Goal: Check status: Check status

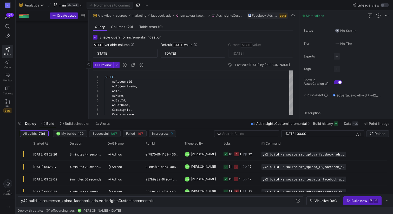
scroll to position [0, 134]
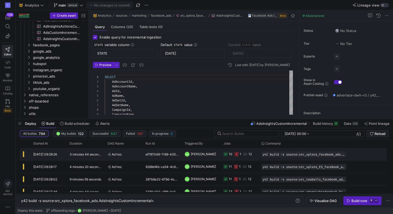
click at [236, 155] on icon "Press SPACE to select this row." at bounding box center [237, 154] width 4 height 4
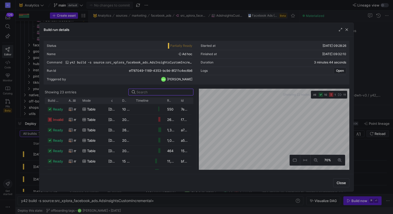
click at [78, 100] on div "Asset" at bounding box center [73, 101] width 14 height 6
click at [79, 101] on div "Mode" at bounding box center [92, 101] width 26 height 6
click at [78, 101] on div "Asset" at bounding box center [73, 101] width 14 height 6
drag, startPoint x: 79, startPoint y: 100, endPoint x: 141, endPoint y: 103, distance: 61.7
click at [80, 103] on div at bounding box center [79, 101] width 2 height 6
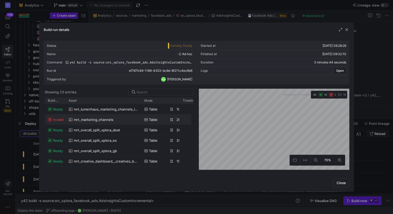
click at [88, 119] on span "mrt_marketing_channels" at bounding box center [94, 120] width 40 height 10
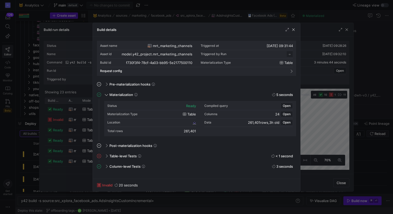
scroll to position [47, 0]
click at [104, 157] on span at bounding box center [106, 156] width 4 height 2
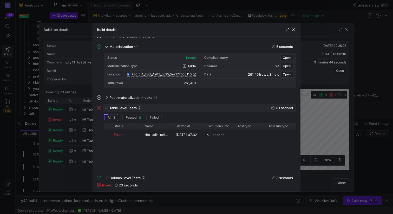
scroll to position [54, 0]
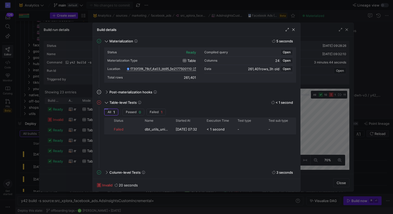
click at [120, 128] on div "Failed" at bounding box center [126, 129] width 25 height 10
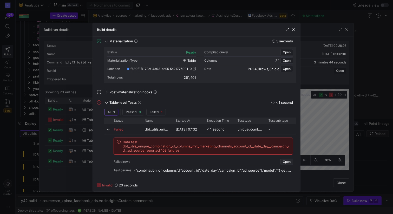
click at [288, 162] on span "Open" at bounding box center [287, 162] width 8 height 4
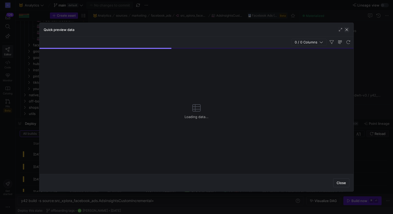
click at [346, 30] on span "button" at bounding box center [346, 29] width 5 height 5
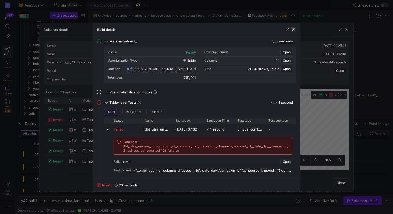
click at [293, 31] on span "button" at bounding box center [293, 29] width 5 height 5
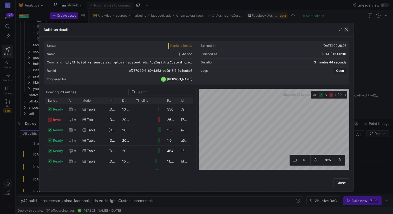
click at [348, 29] on span "button" at bounding box center [346, 29] width 5 height 5
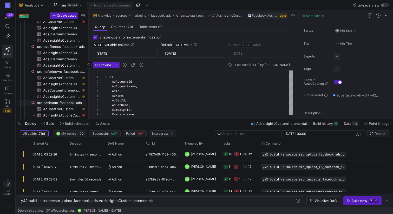
scroll to position [0, 0]
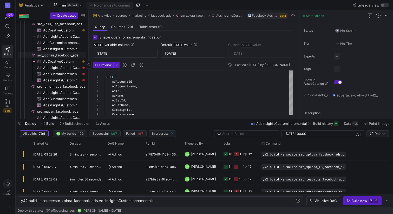
click at [54, 53] on span "src_loones_facebook_ads​​​​​​​​" at bounding box center [61, 55] width 48 height 6
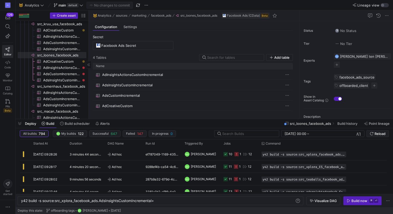
click at [55, 62] on span "AdCreativeCustom​​​​​​​​​" at bounding box center [61, 62] width 37 height 6
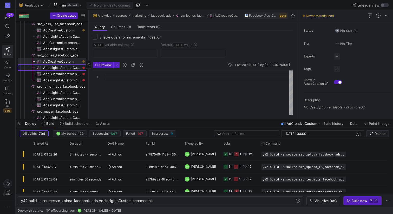
click at [55, 68] on span "AdInsightsActionsCustomIncremental​​​​​​​​​" at bounding box center [61, 68] width 37 height 6
checkbox input "true"
type input "STATE"
type input "[DATE]"
type textarea "SELECT AdAccountId, AdAccountName, AdId, AdName, AdSetId, AdSetName, CampaignId…"
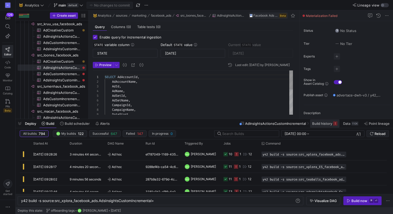
click at [325, 125] on span "Build history" at bounding box center [322, 123] width 20 height 4
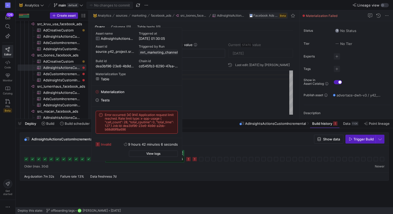
click at [212, 129] on div "AdInsightsActionsCustomIncremental Show data Trigger Build Last successful buil…" at bounding box center [205, 167] width 378 height 79
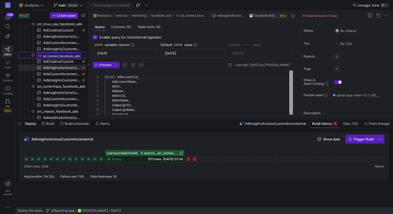
drag, startPoint x: 48, startPoint y: 55, endPoint x: 34, endPoint y: 51, distance: 14.4
